Goal: Check status: Check status

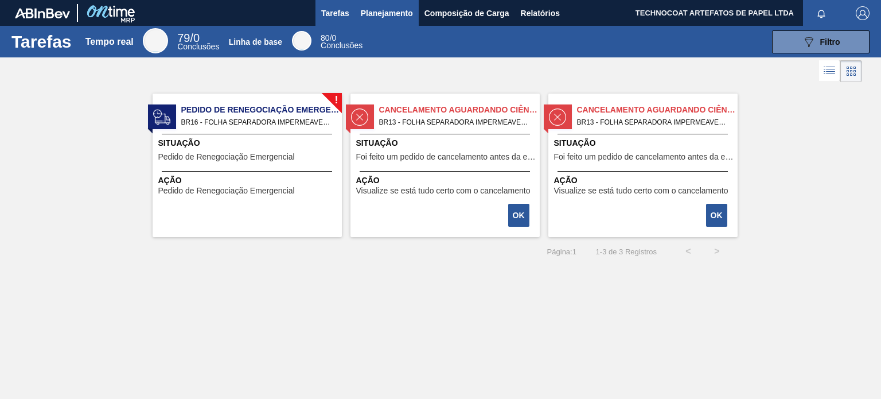
click at [373, 14] on font "Planejamento" at bounding box center [387, 13] width 52 height 9
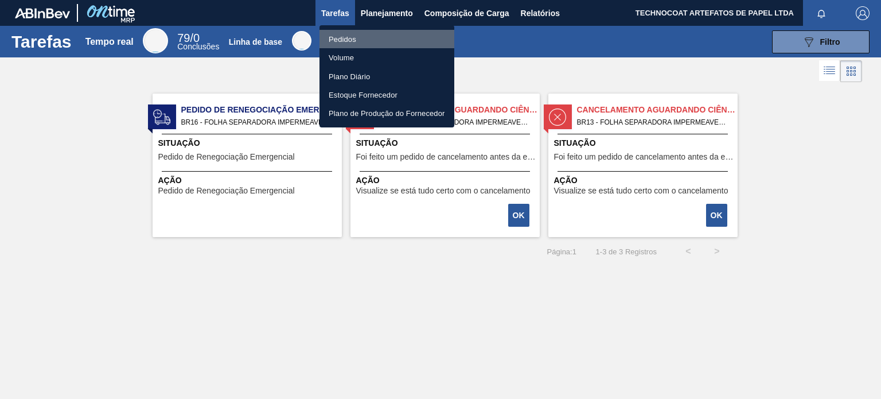
click at [367, 38] on li "Pedidos" at bounding box center [386, 39] width 135 height 18
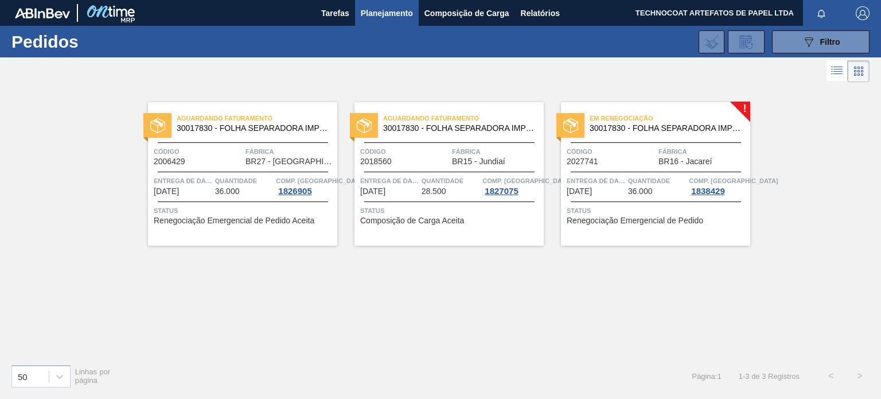
click at [658, 112] on span "Em renegociação" at bounding box center [670, 117] width 161 height 11
